Goal: Check status

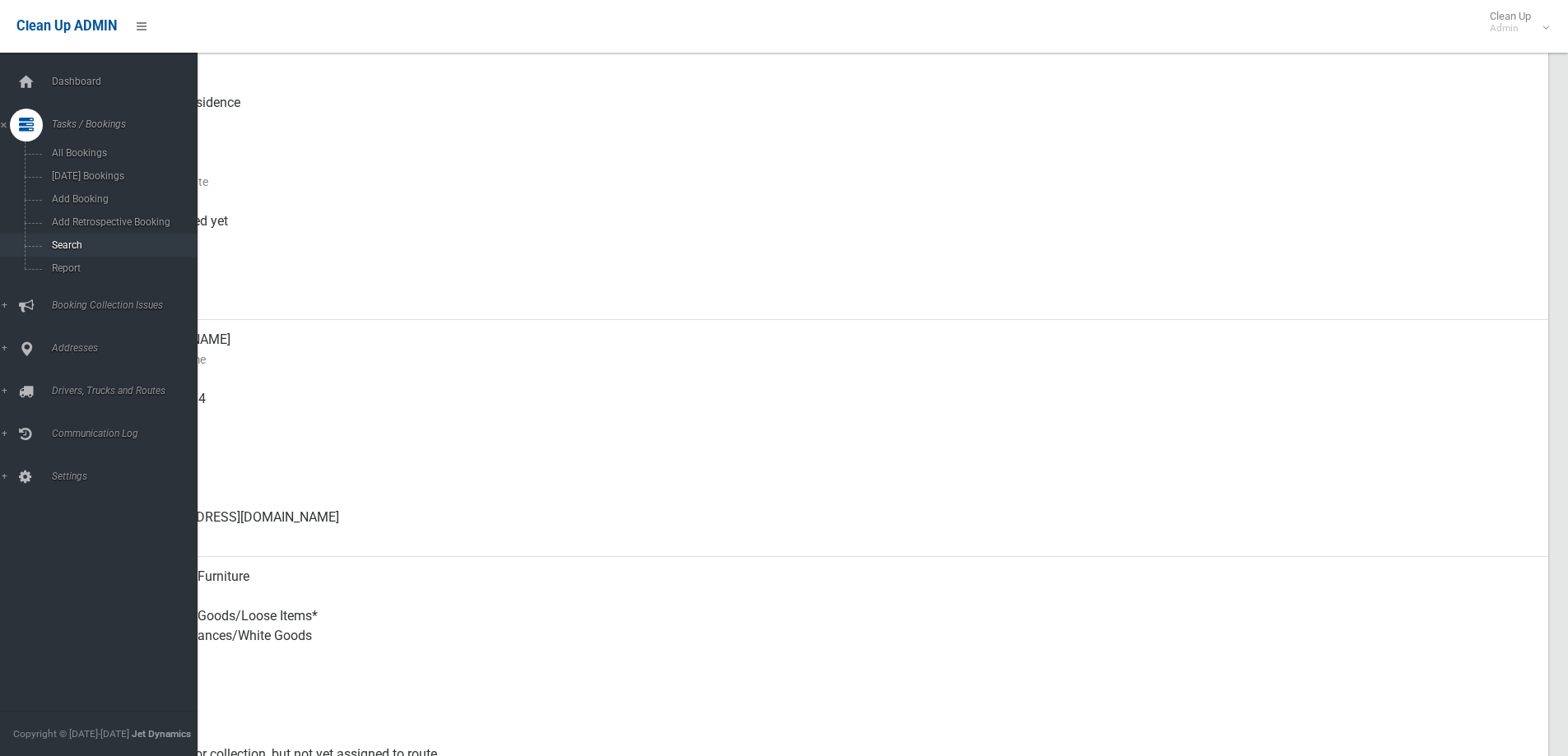
scroll to position [247, 0]
click at [67, 245] on span "Search" at bounding box center [121, 246] width 149 height 12
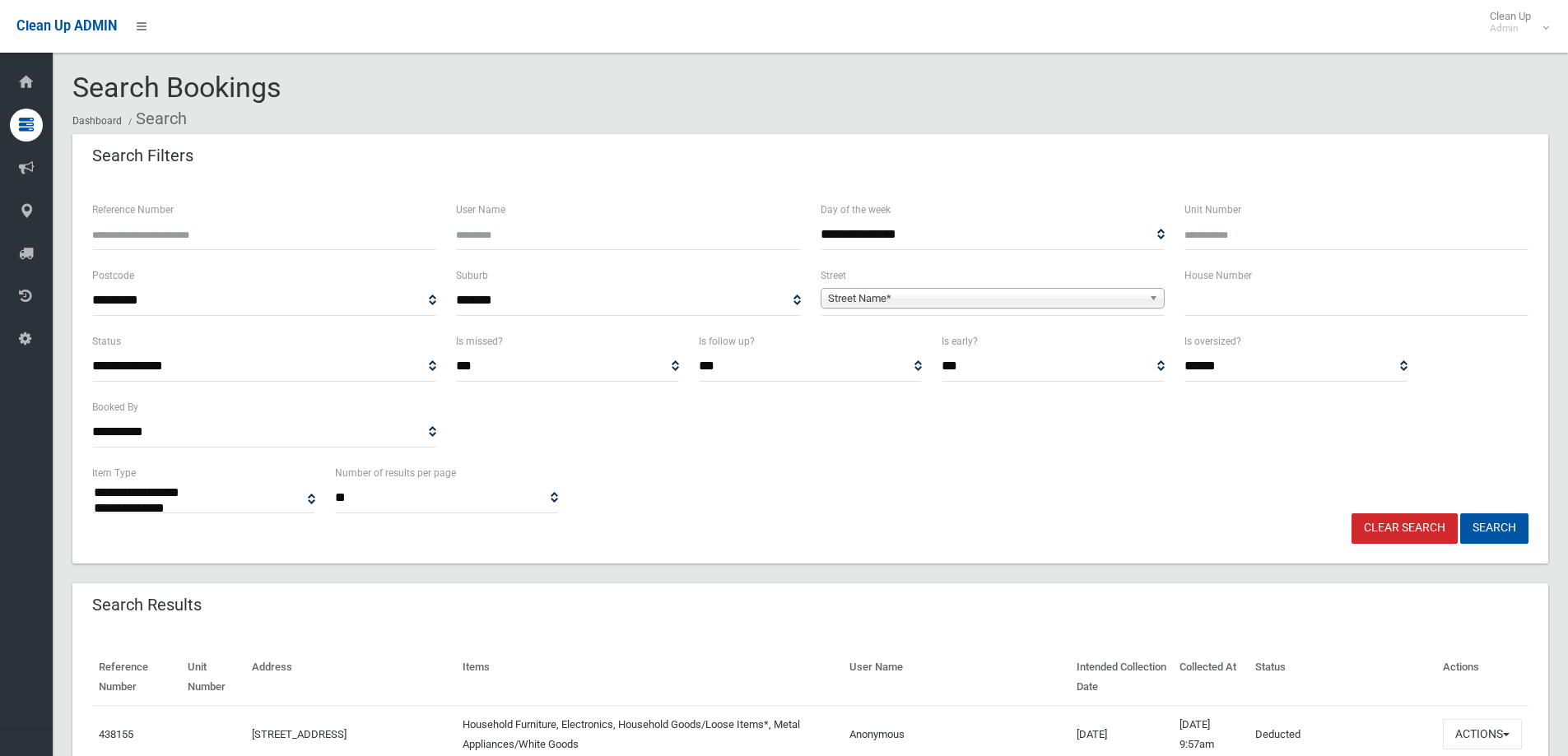
select select
type input "******"
click at [1461, 513] on button "Search" at bounding box center [1494, 528] width 68 height 30
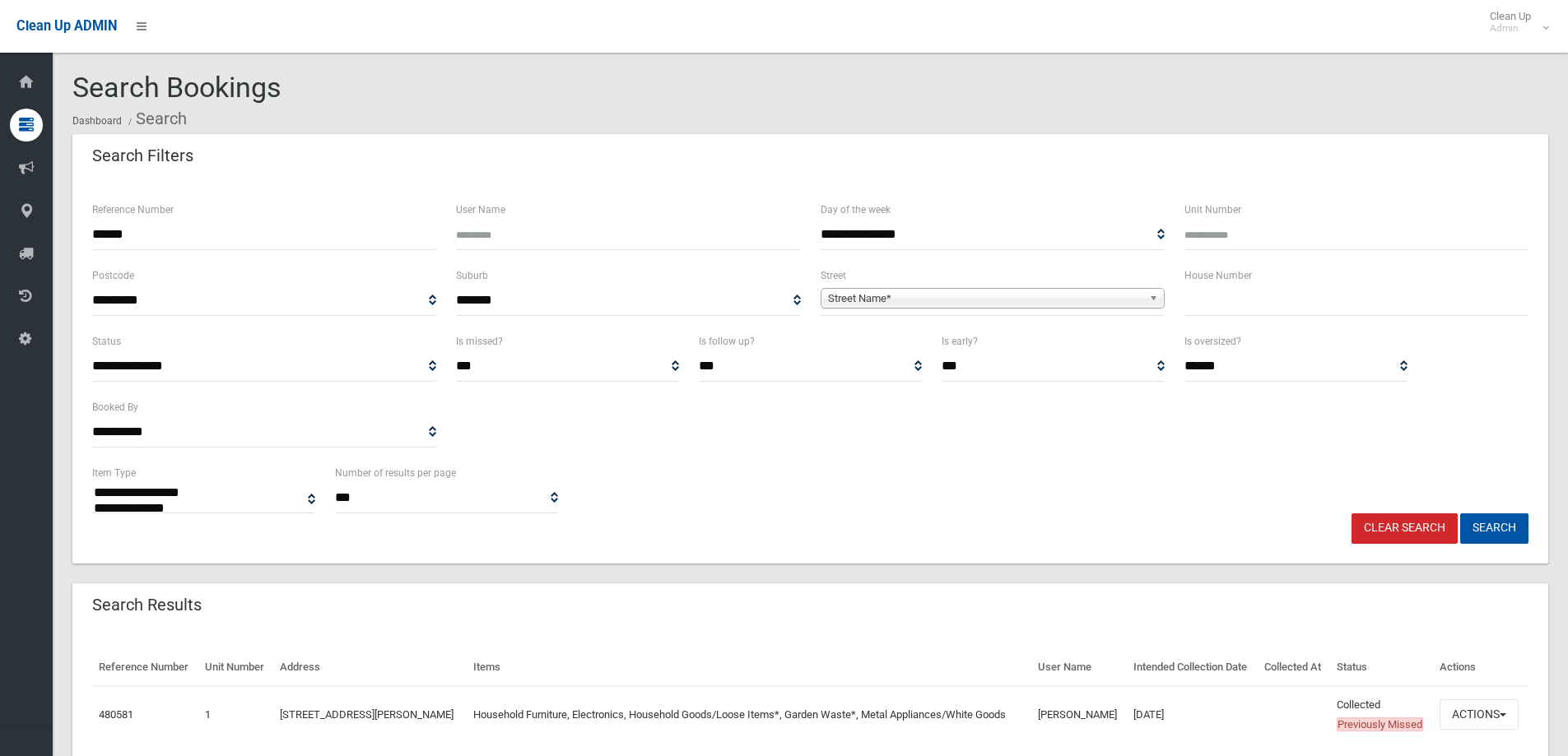
select select
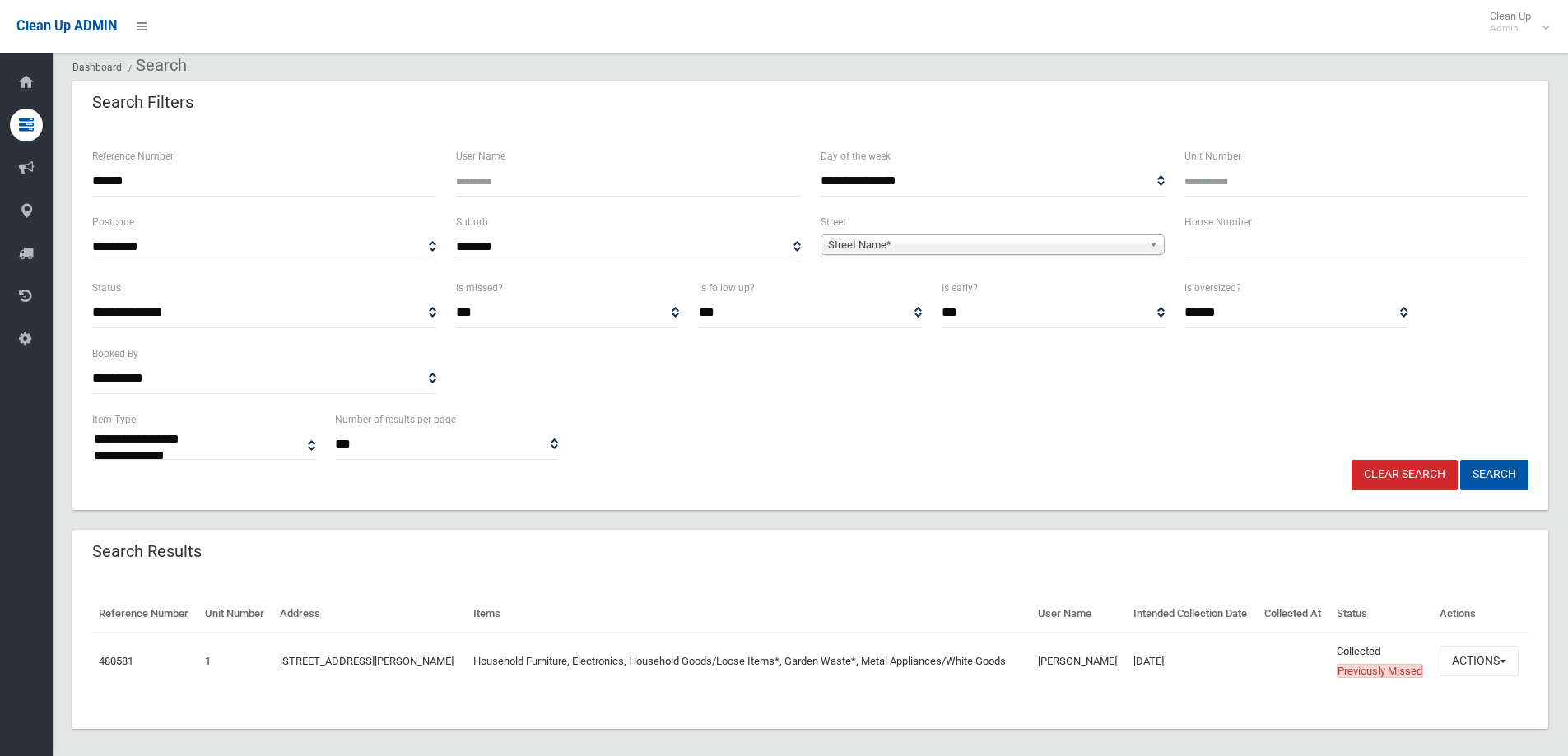
scroll to position [83, 0]
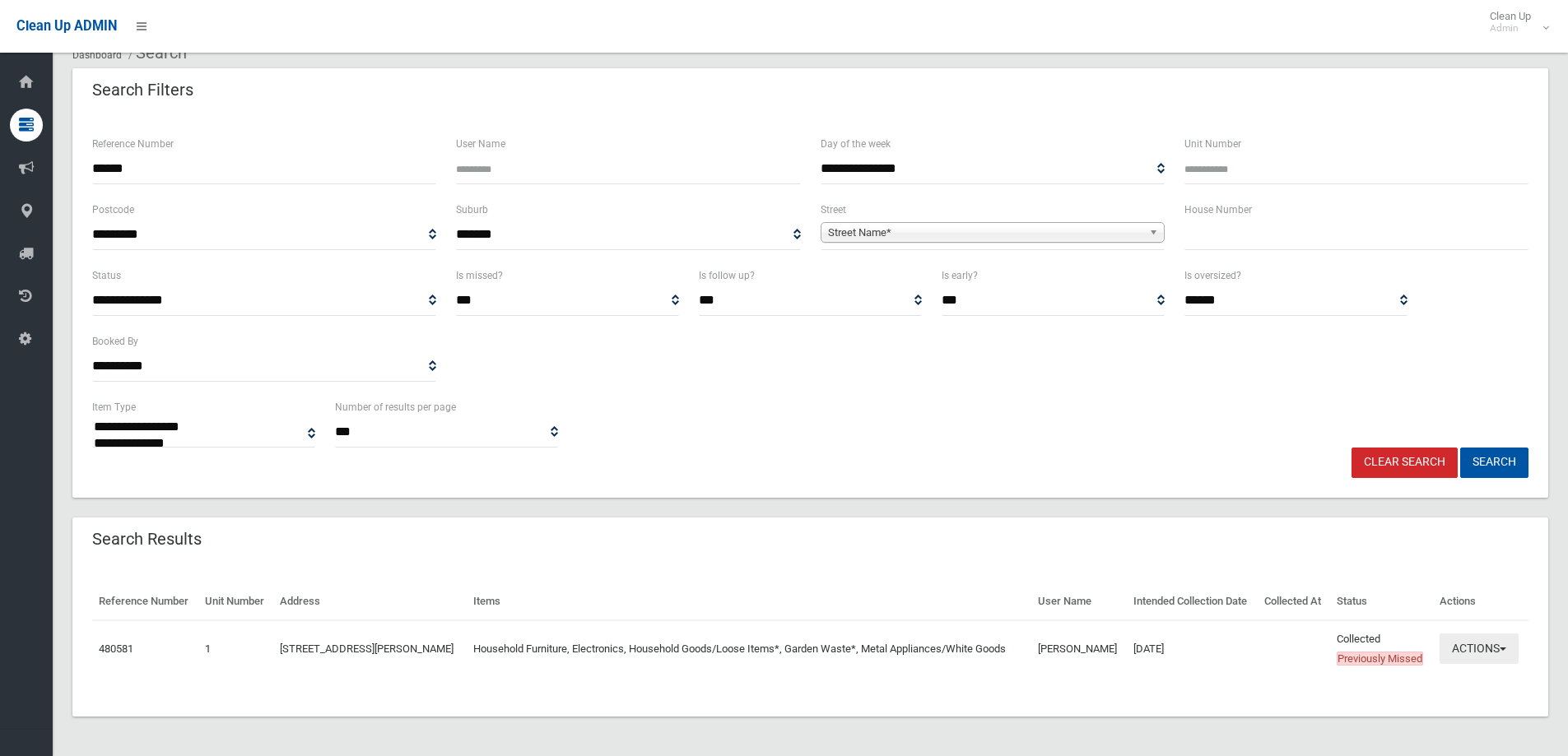
click at [1485, 649] on button "Actions" at bounding box center [1479, 648] width 79 height 30
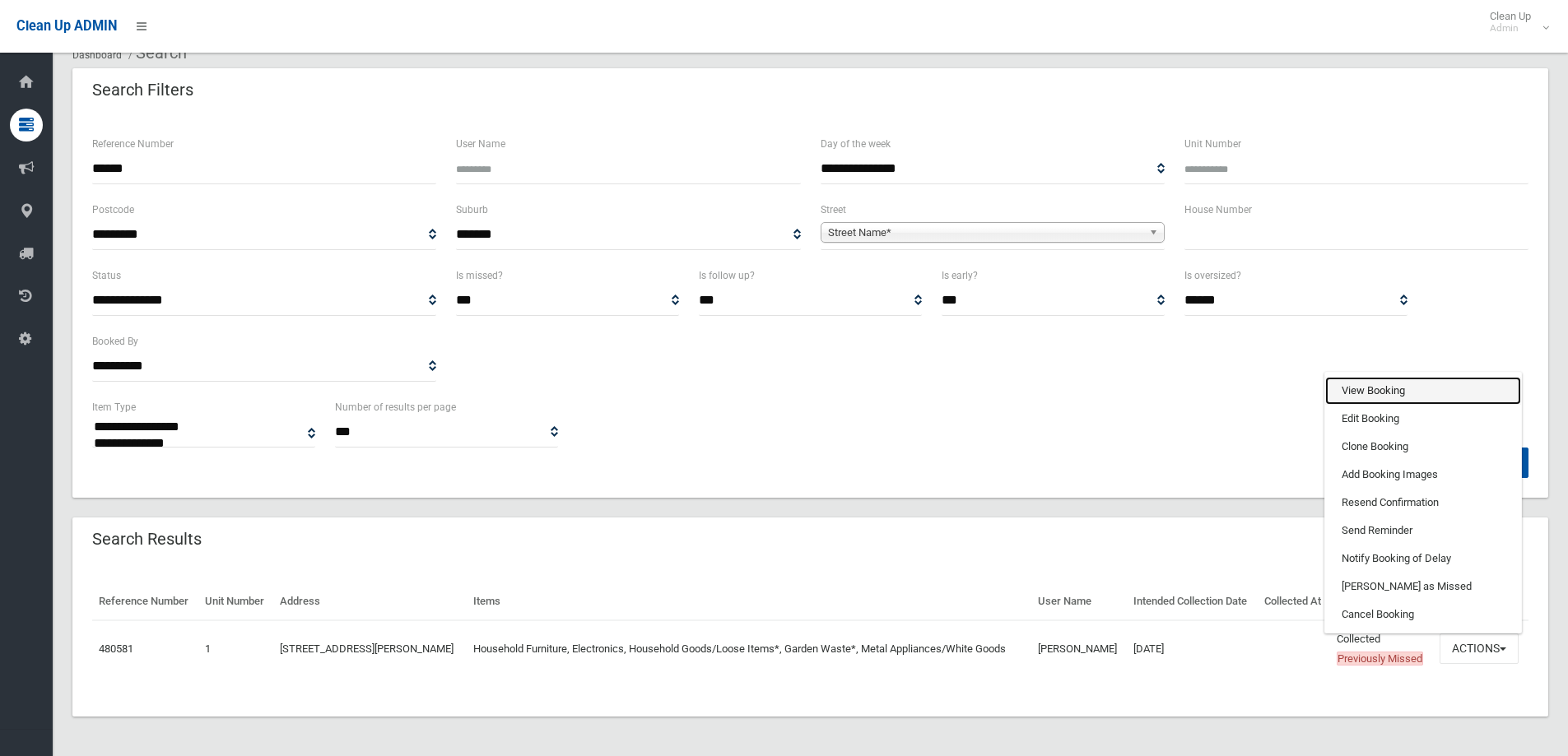
click at [1387, 399] on link "View Booking" at bounding box center [1422, 390] width 196 height 28
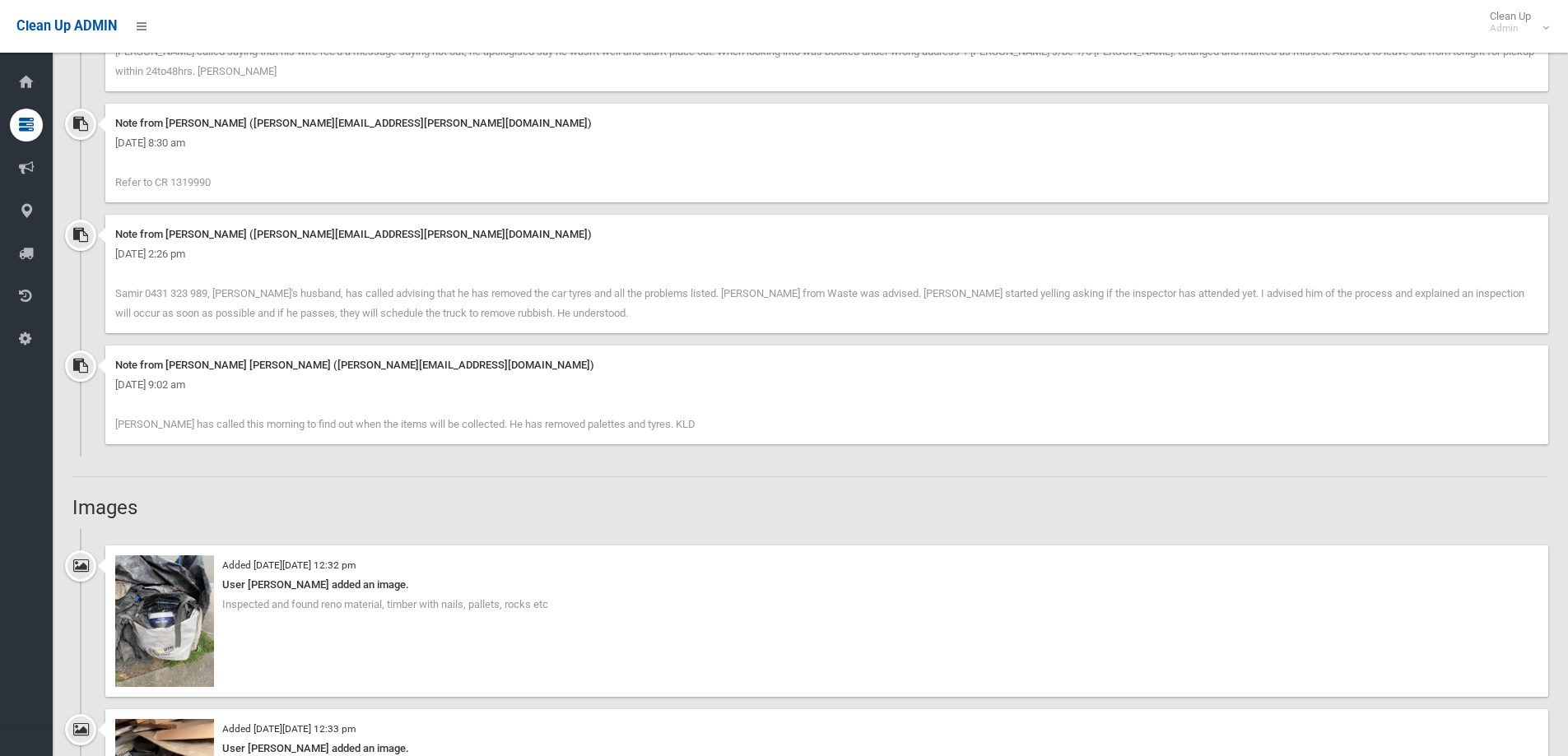
scroll to position [1234, 0]
click at [290, 195] on div "Note from [PERSON_NAME] ([PERSON_NAME][EMAIL_ADDRESS][PERSON_NAME][DOMAIN_NAME]…" at bounding box center [826, 153] width 1443 height 98
